Goal: Find specific page/section: Find specific page/section

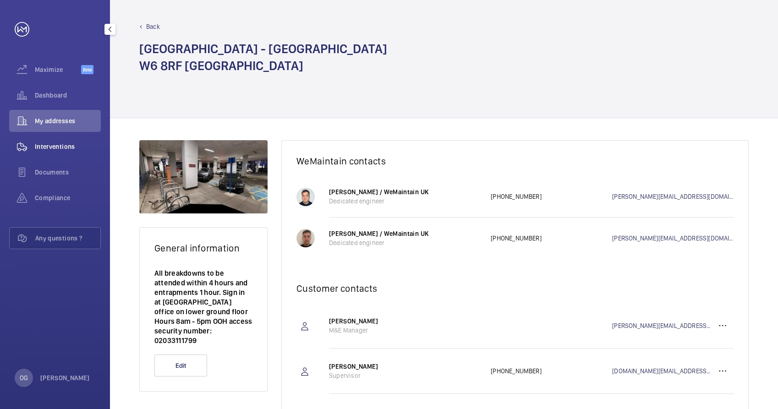
click at [60, 157] on div "Interventions" at bounding box center [55, 147] width 92 height 22
